Goal: Check status: Check status

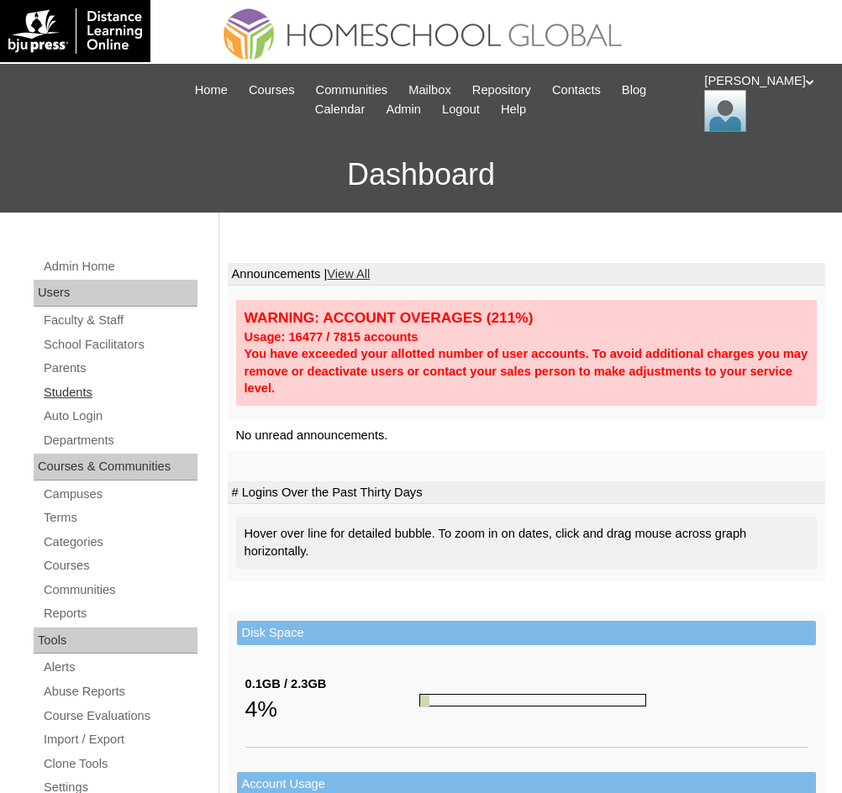
click at [80, 384] on link "Students" at bounding box center [119, 392] width 155 height 21
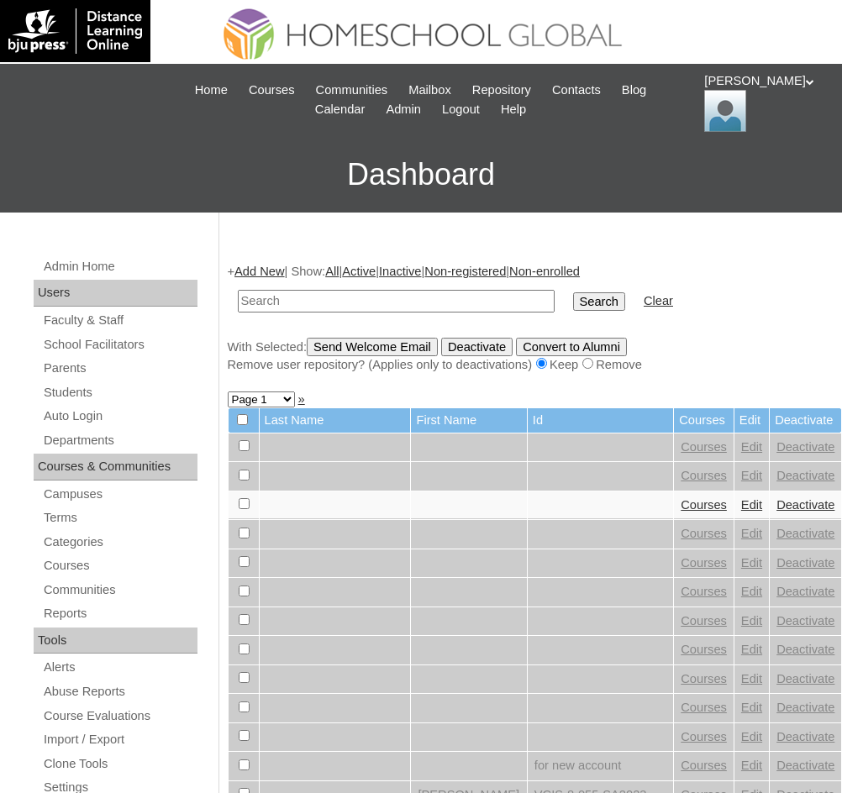
click at [361, 308] on input "text" at bounding box center [396, 301] width 317 height 23
type input "Cielo Kaiya"
click at [573, 303] on input "Search" at bounding box center [599, 301] width 52 height 18
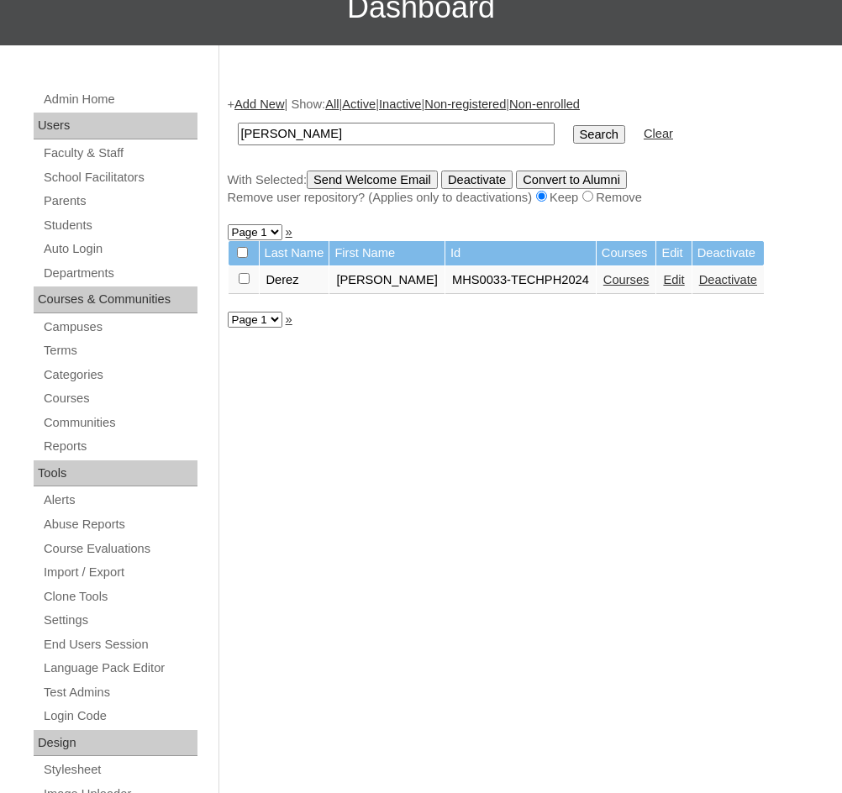
scroll to position [168, 0]
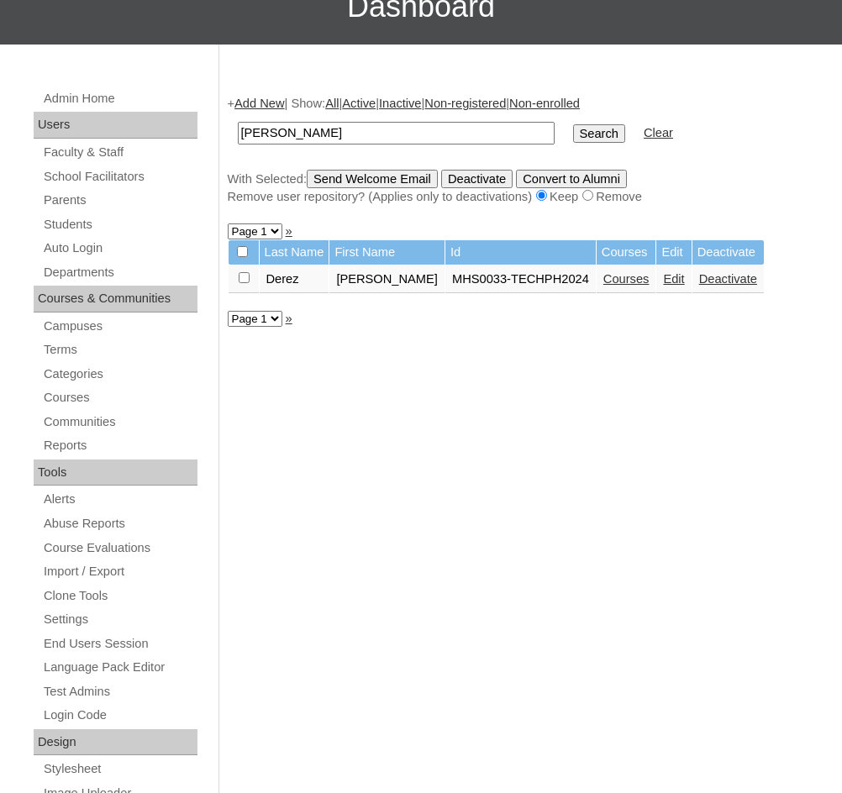
click at [603, 284] on link "Courses" at bounding box center [626, 278] width 46 height 13
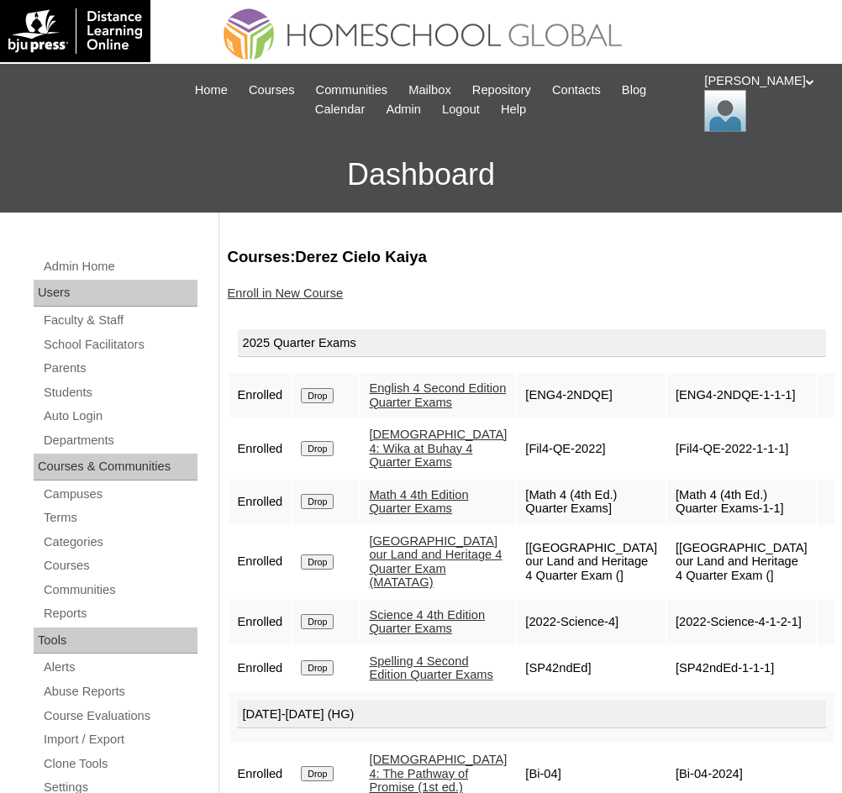
click at [424, 556] on link "[GEOGRAPHIC_DATA] our Land and Heritage 4 Quarter Exam (MATATAG)" at bounding box center [435, 562] width 133 height 55
